Goal: Information Seeking & Learning: Check status

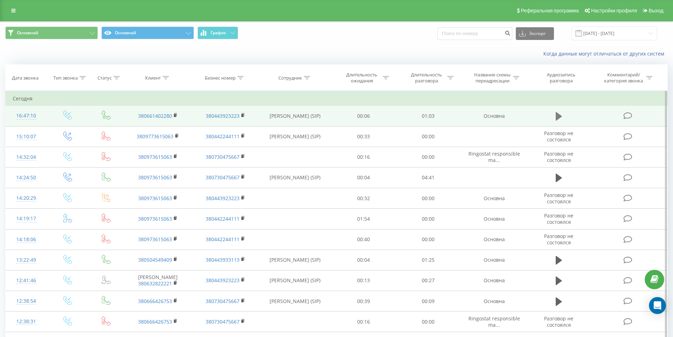
click at [555, 119] on button at bounding box center [559, 116] width 11 height 11
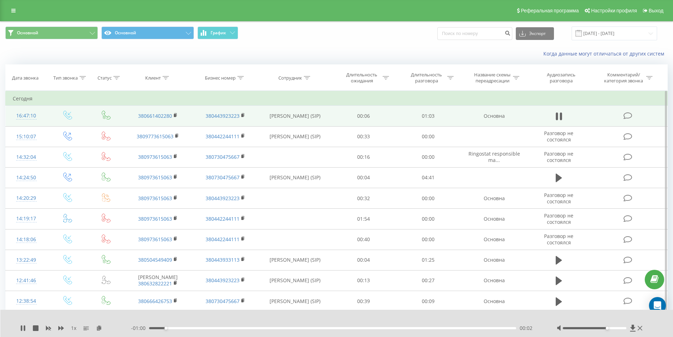
drag, startPoint x: 595, startPoint y: 328, endPoint x: 610, endPoint y: 330, distance: 14.9
click at [610, 330] on div at bounding box center [601, 327] width 88 height 7
click at [24, 328] on icon at bounding box center [24, 328] width 1 height 6
click at [626, 116] on icon at bounding box center [628, 115] width 9 height 7
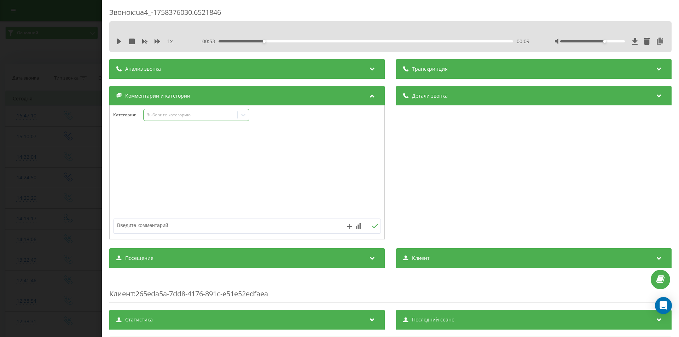
click at [162, 112] on div "Выберите категорию" at bounding box center [190, 115] width 88 height 6
click at [162, 137] on div "Консультация" at bounding box center [195, 138] width 105 height 11
click at [63, 111] on div "Звонок : ua4_-1758376030.6521846 1 x - 00:53 00:09 00:09 Транскрипция Для анали…" at bounding box center [339, 168] width 679 height 337
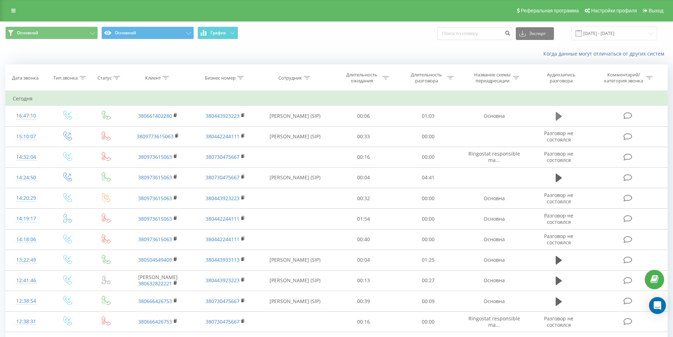
click at [555, 115] on button at bounding box center [559, 116] width 11 height 11
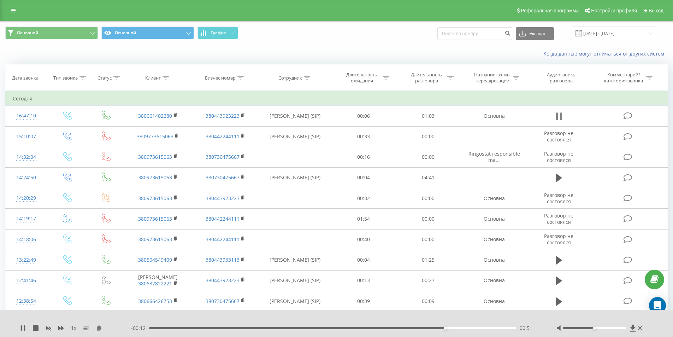
click at [560, 115] on icon at bounding box center [561, 116] width 2 height 8
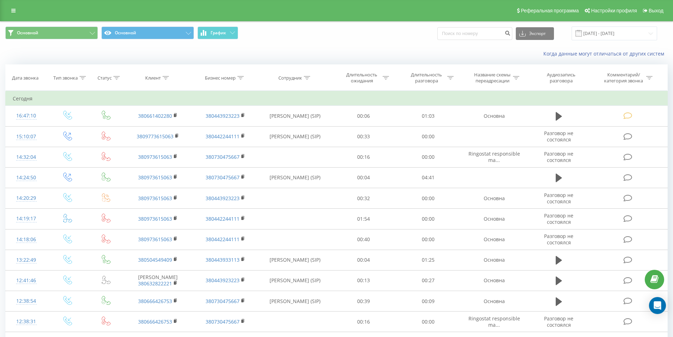
click at [11, 11] on icon at bounding box center [13, 10] width 4 height 5
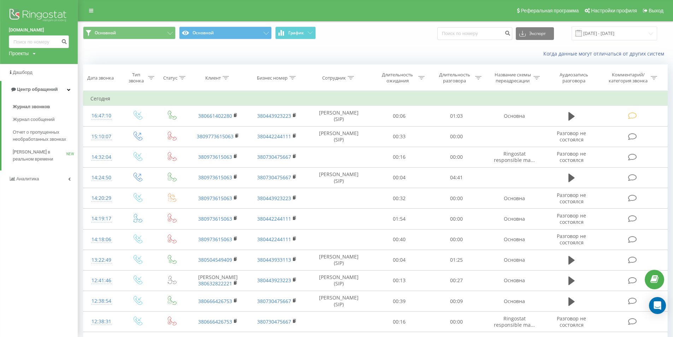
click at [31, 13] on img at bounding box center [39, 16] width 60 height 18
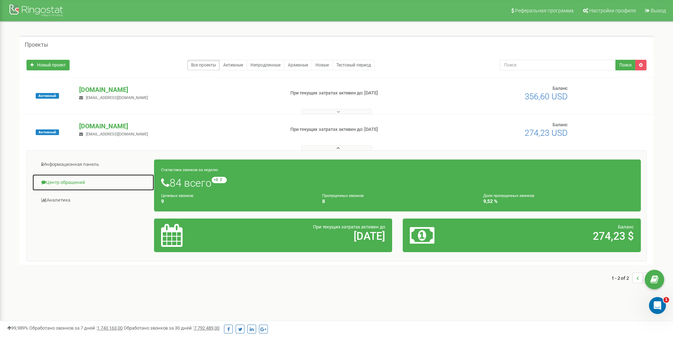
click at [65, 182] on link "Центр обращений" at bounding box center [93, 182] width 122 height 17
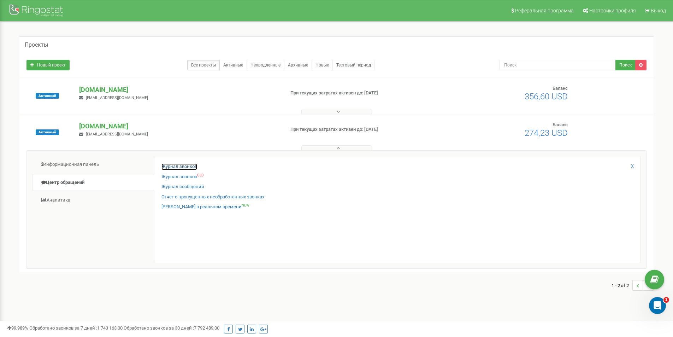
click at [185, 165] on link "Журнал звонков" at bounding box center [180, 166] width 36 height 7
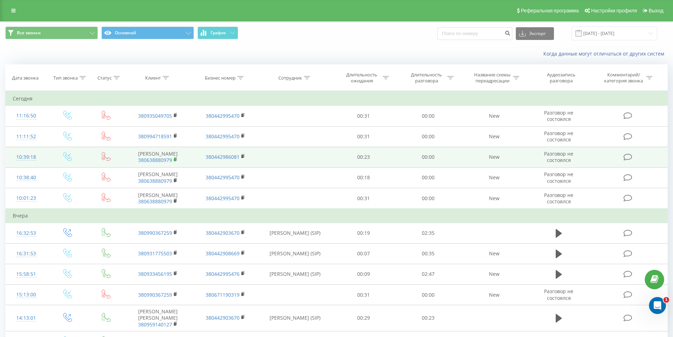
click at [174, 159] on rect at bounding box center [175, 159] width 2 height 3
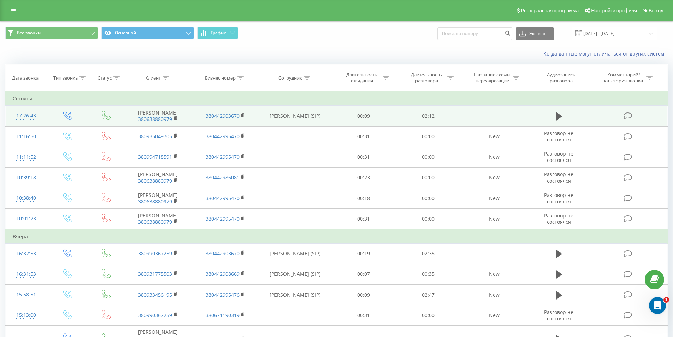
click at [626, 113] on icon at bounding box center [628, 115] width 9 height 7
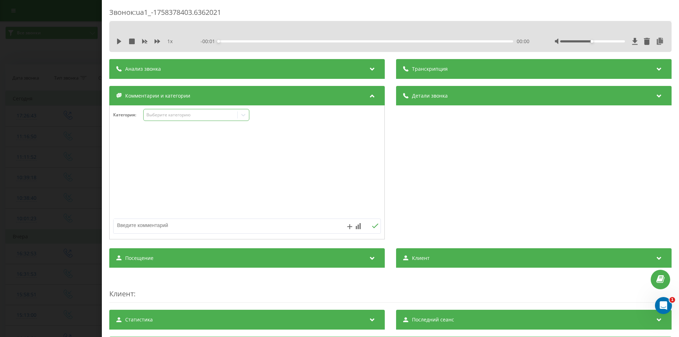
click at [188, 117] on div "Выберите категорию" at bounding box center [190, 115] width 88 height 6
click at [166, 140] on div "Консультация" at bounding box center [195, 138] width 105 height 11
click at [64, 119] on div "Звонок : ua1_-1758378403.6362021 1 x - 02:13 00:00 00:00 Транскрипция Для анали…" at bounding box center [339, 168] width 679 height 337
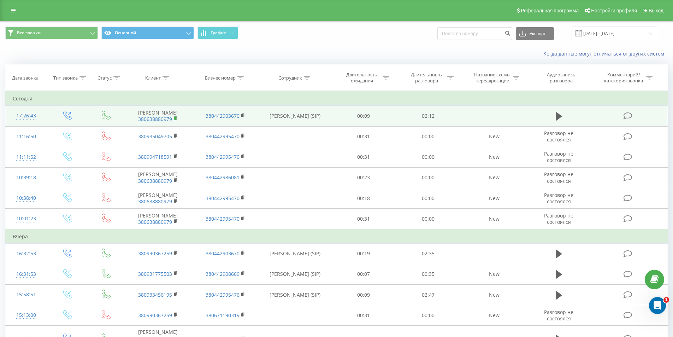
click at [175, 117] on rect at bounding box center [175, 118] width 2 height 3
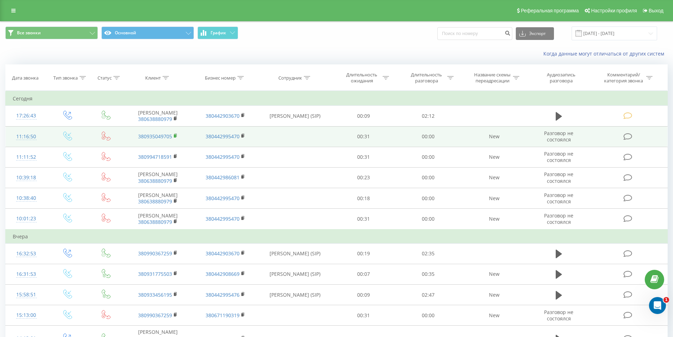
click at [175, 134] on icon at bounding box center [176, 135] width 4 height 5
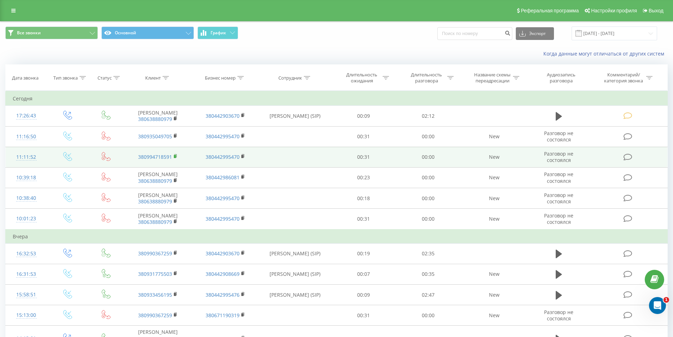
click at [175, 156] on rect at bounding box center [175, 156] width 2 height 3
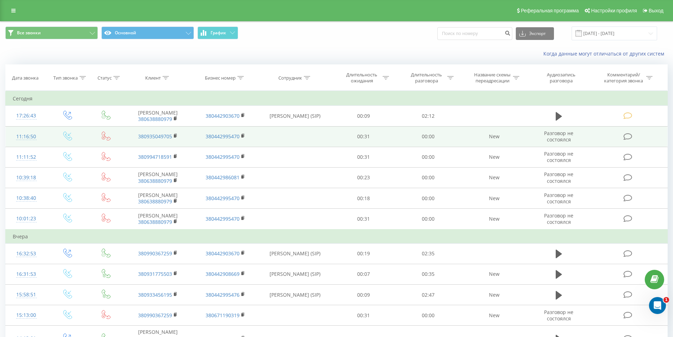
click at [628, 135] on icon at bounding box center [628, 136] width 9 height 7
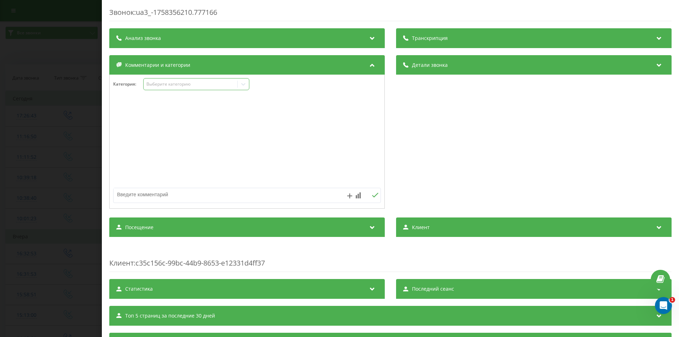
click at [179, 85] on div "Выберите категорию" at bounding box center [190, 84] width 88 height 6
click at [174, 109] on div "Консультация" at bounding box center [195, 107] width 105 height 11
click at [56, 93] on div "Звонок : ua3_-1758356210.777166 Транскрипция Для анализа AI будущих звонков нас…" at bounding box center [339, 168] width 679 height 337
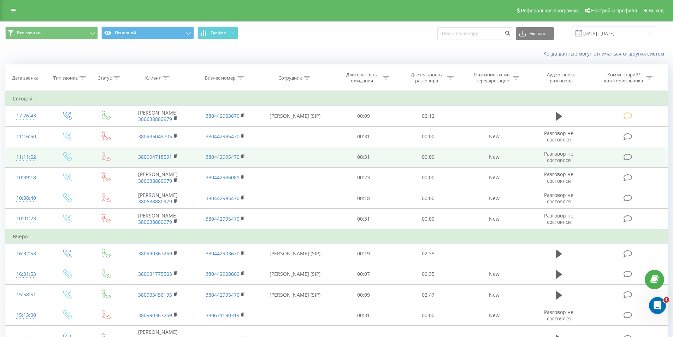
click at [627, 157] on icon at bounding box center [628, 156] width 9 height 7
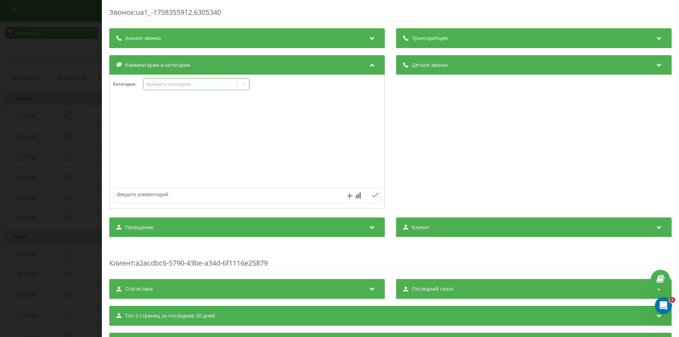
click at [153, 88] on div "Выберите категорию" at bounding box center [196, 84] width 106 height 12
click at [159, 110] on div "Консультация" at bounding box center [195, 107] width 105 height 11
click at [45, 82] on div "Звонок : ua1_-1758355912.6305340 Транскрипция Для анализа AI будущих звонков на…" at bounding box center [339, 168] width 679 height 337
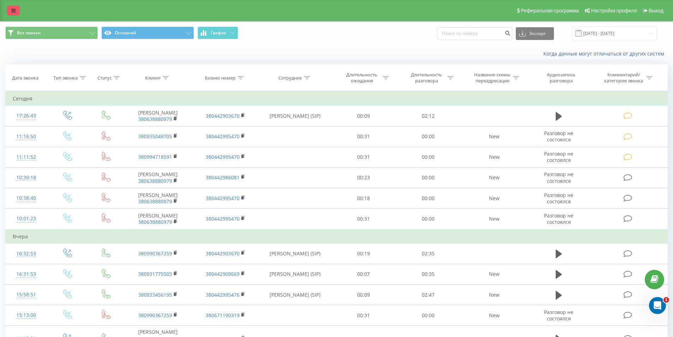
click at [12, 10] on icon at bounding box center [13, 10] width 4 height 5
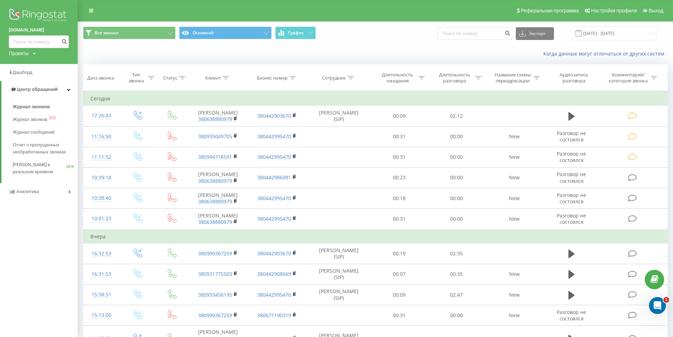
click at [35, 10] on img at bounding box center [39, 16] width 60 height 18
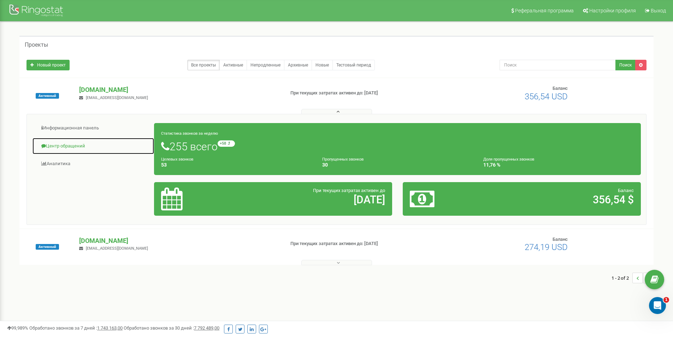
click at [80, 147] on link "Центр обращений" at bounding box center [93, 145] width 122 height 17
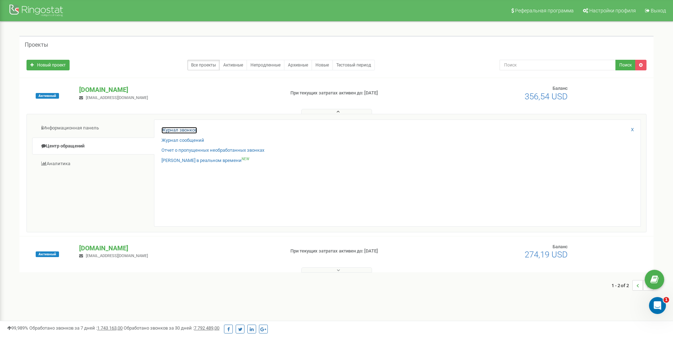
click at [190, 128] on link "Журнал звонков" at bounding box center [180, 130] width 36 height 7
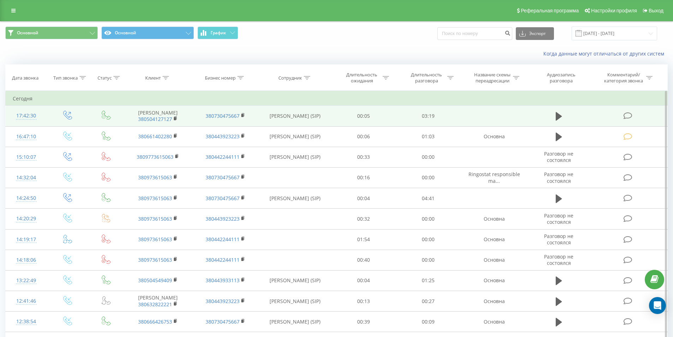
click at [624, 114] on icon at bounding box center [628, 115] width 9 height 7
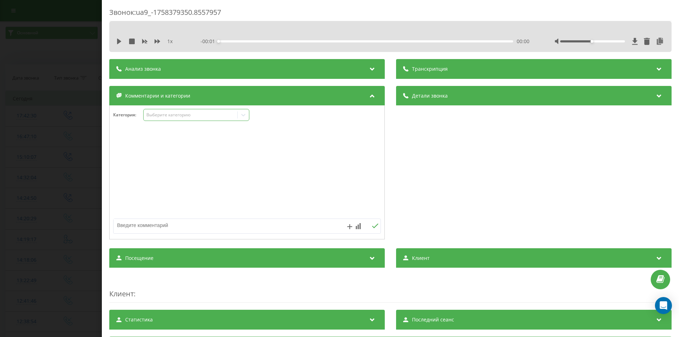
click at [166, 115] on div "Выберите категорию" at bounding box center [190, 115] width 88 height 6
click at [163, 139] on div "Консультация" at bounding box center [195, 138] width 105 height 11
click at [45, 107] on div "Звонок : ua9_-1758379350.8557957 1 x - 03:19 00:00 00:00 Транскрипция Для анали…" at bounding box center [339, 168] width 679 height 337
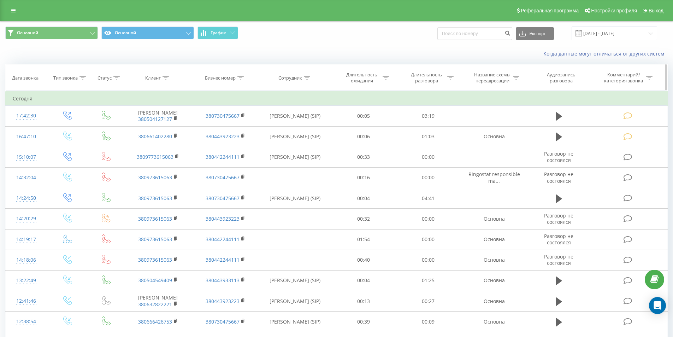
click at [652, 77] on icon at bounding box center [649, 78] width 6 height 4
click at [591, 128] on div "Введите значение" at bounding box center [600, 129] width 50 height 6
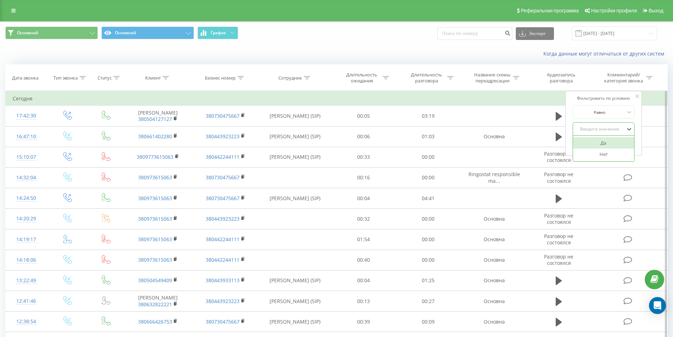
click at [605, 143] on div "Да" at bounding box center [603, 142] width 61 height 11
click at [623, 143] on span "OK" at bounding box center [619, 143] width 20 height 11
